Goal: Information Seeking & Learning: Learn about a topic

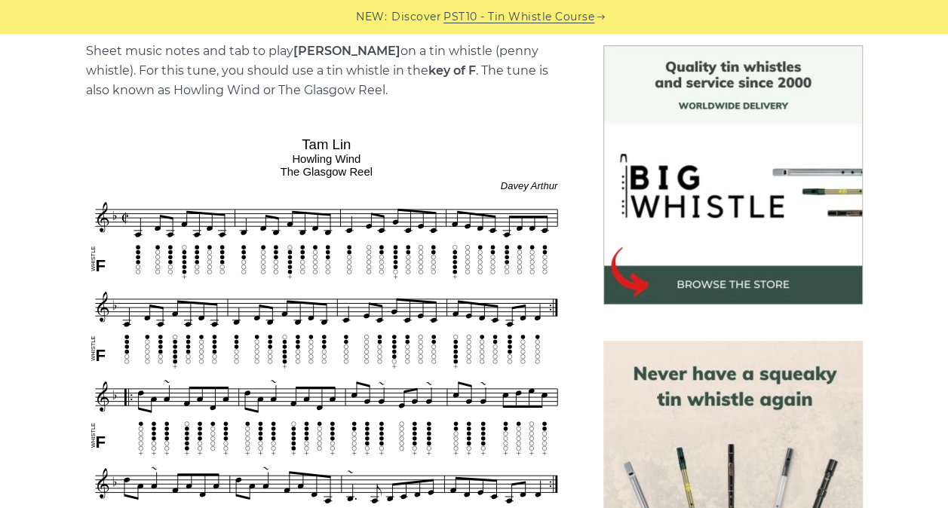
scroll to position [327, 0]
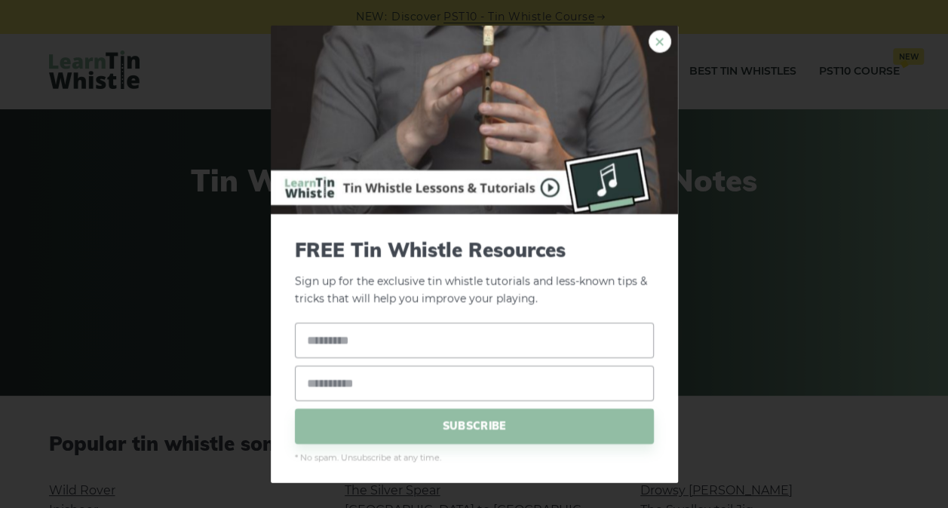
click at [650, 38] on link "×" at bounding box center [660, 41] width 23 height 23
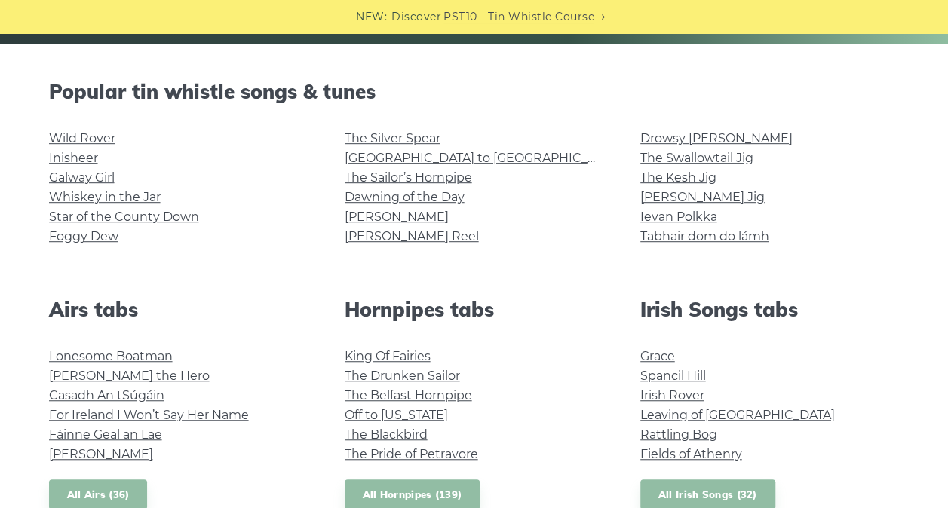
scroll to position [360, 0]
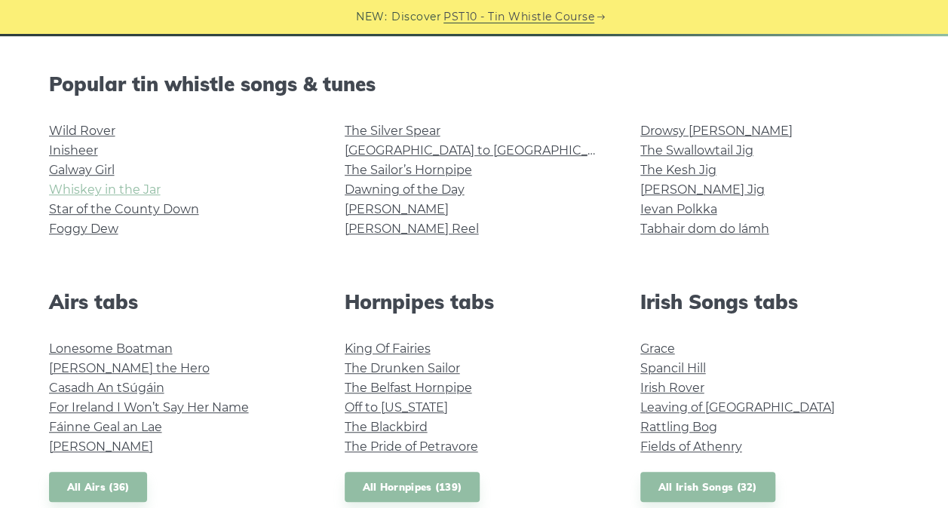
click at [83, 184] on link "Whiskey in the Jar" at bounding box center [105, 190] width 112 height 14
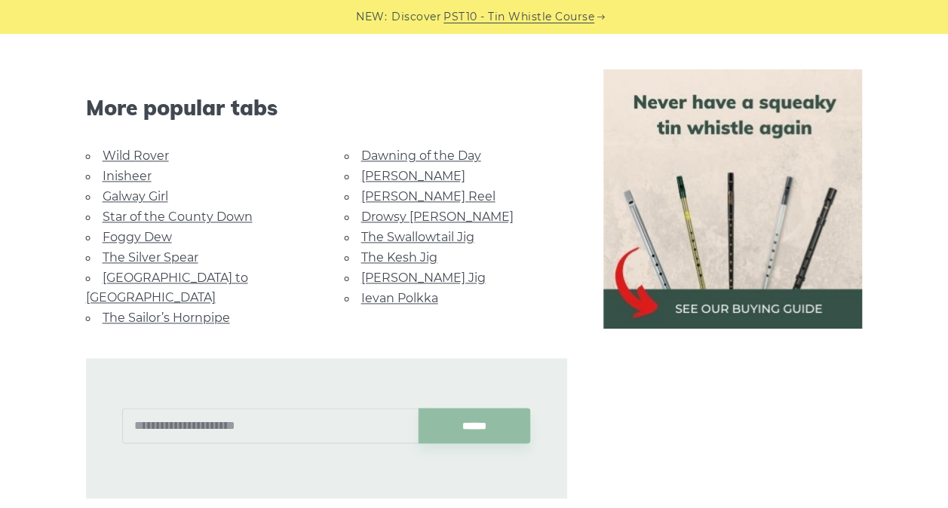
scroll to position [944, 0]
click at [383, 255] on link "The Kesh Jig" at bounding box center [399, 257] width 76 height 14
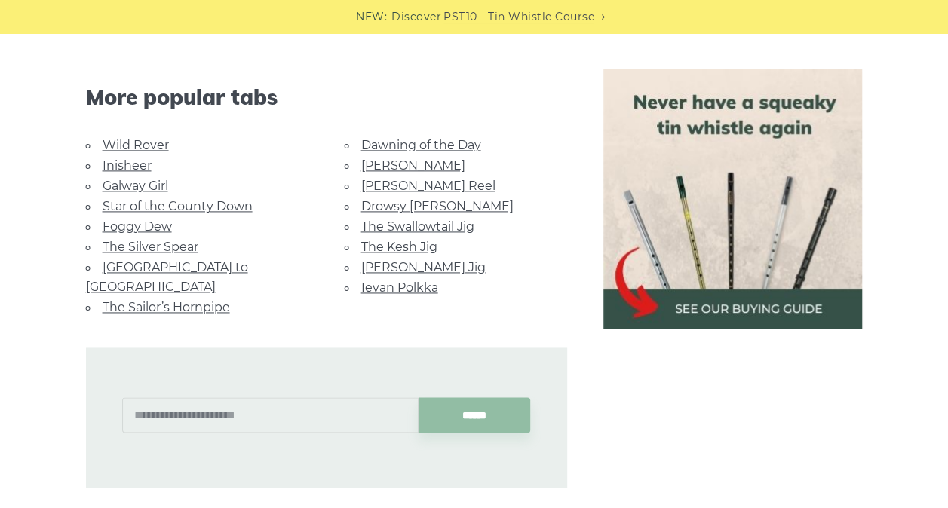
scroll to position [975, 0]
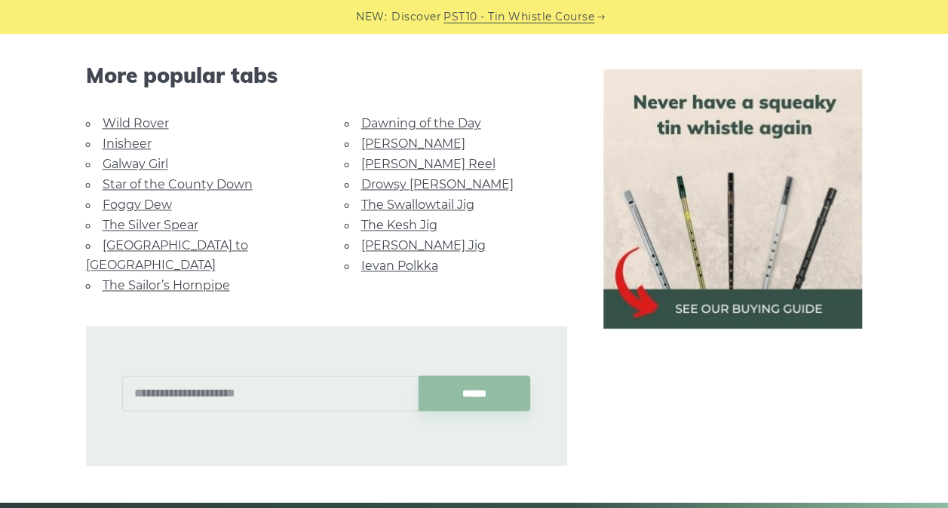
click at [160, 219] on link "The Silver Spear" at bounding box center [151, 225] width 96 height 14
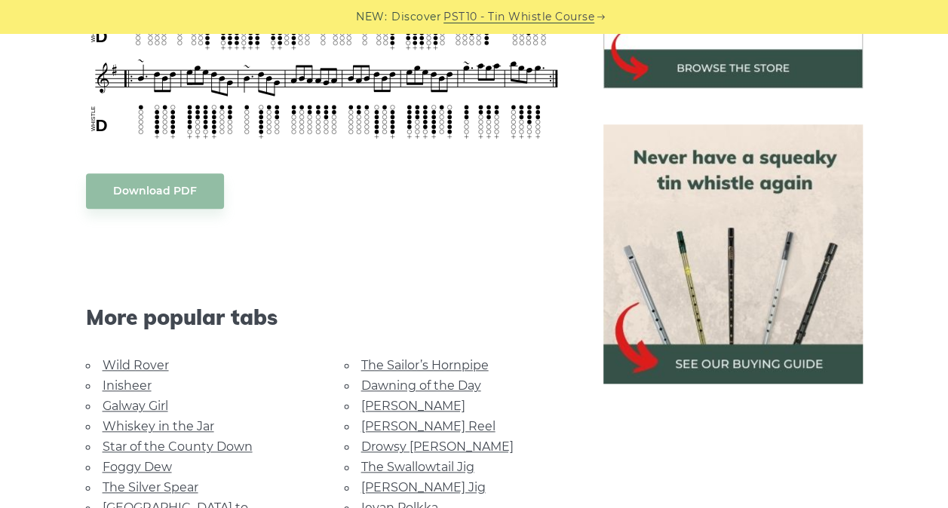
scroll to position [476, 0]
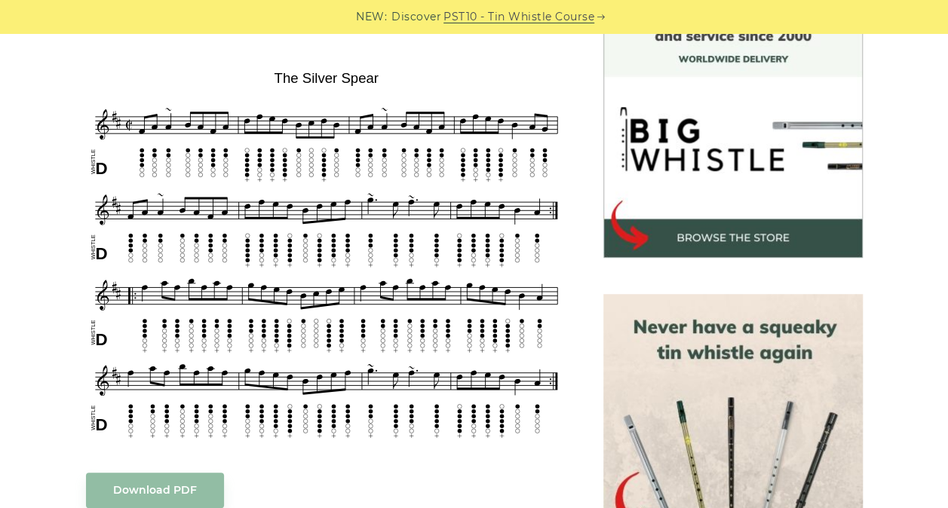
scroll to position [435, 0]
